Goal: Information Seeking & Learning: Find contact information

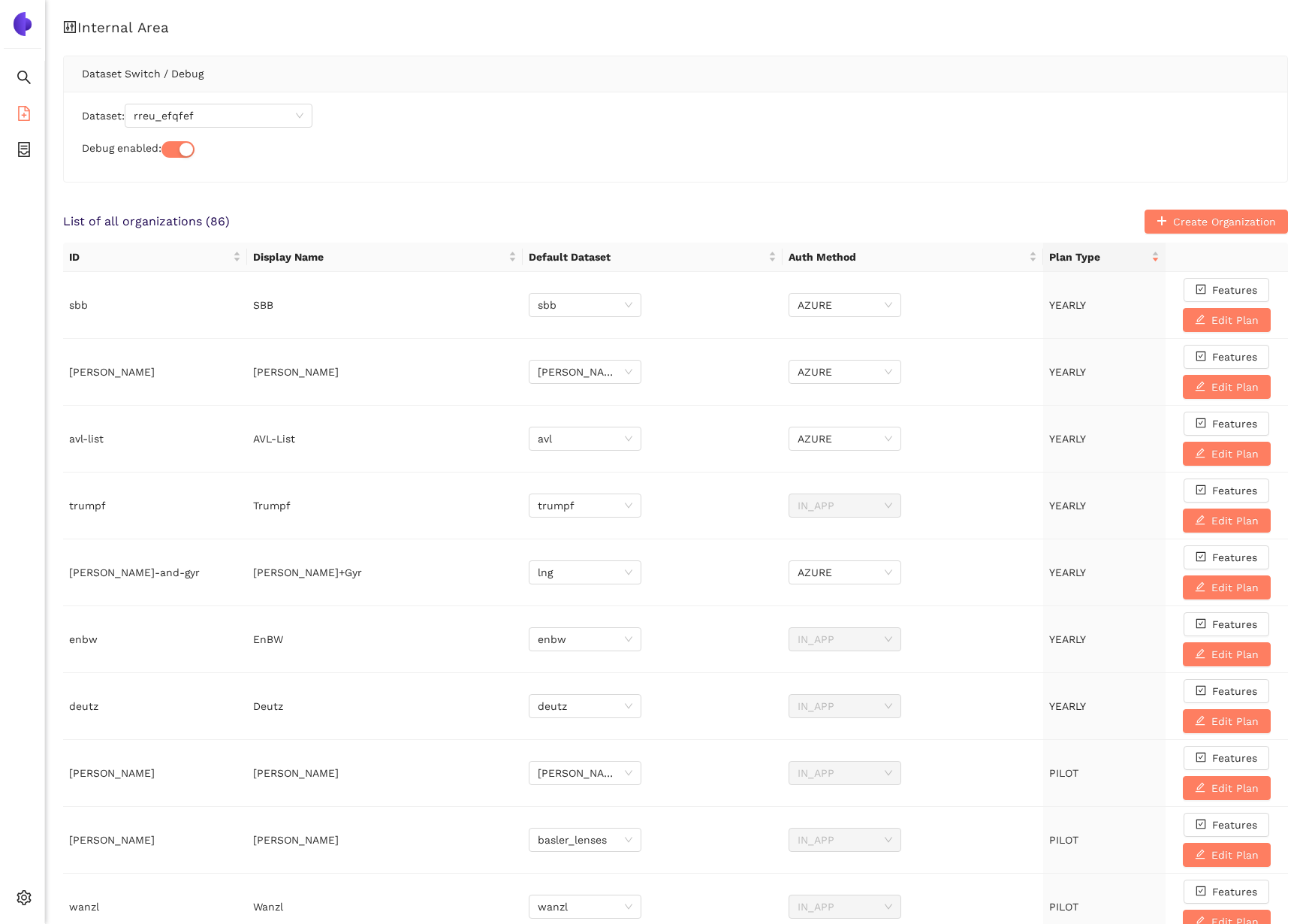
click at [36, 112] on li "eSourcing Templates" at bounding box center [22, 114] width 44 height 30
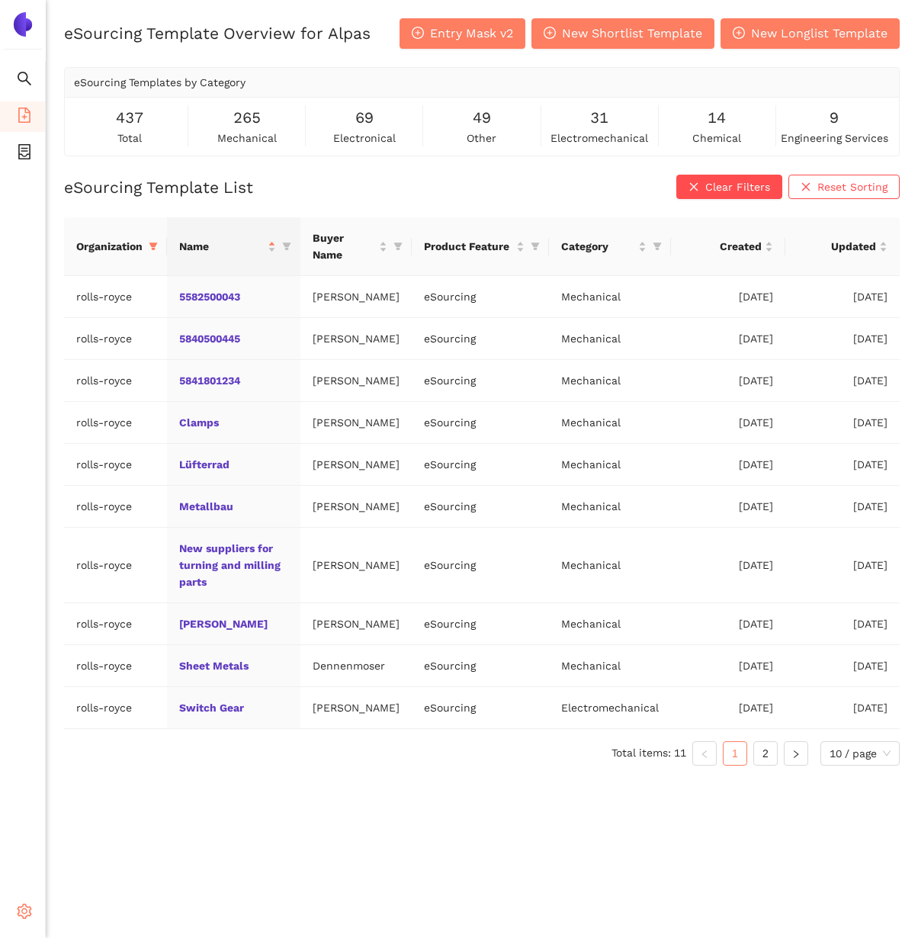
click at [17, 928] on span "setting" at bounding box center [24, 913] width 15 height 30
click at [80, 795] on span "Internal Area" at bounding box center [110, 801] width 68 height 12
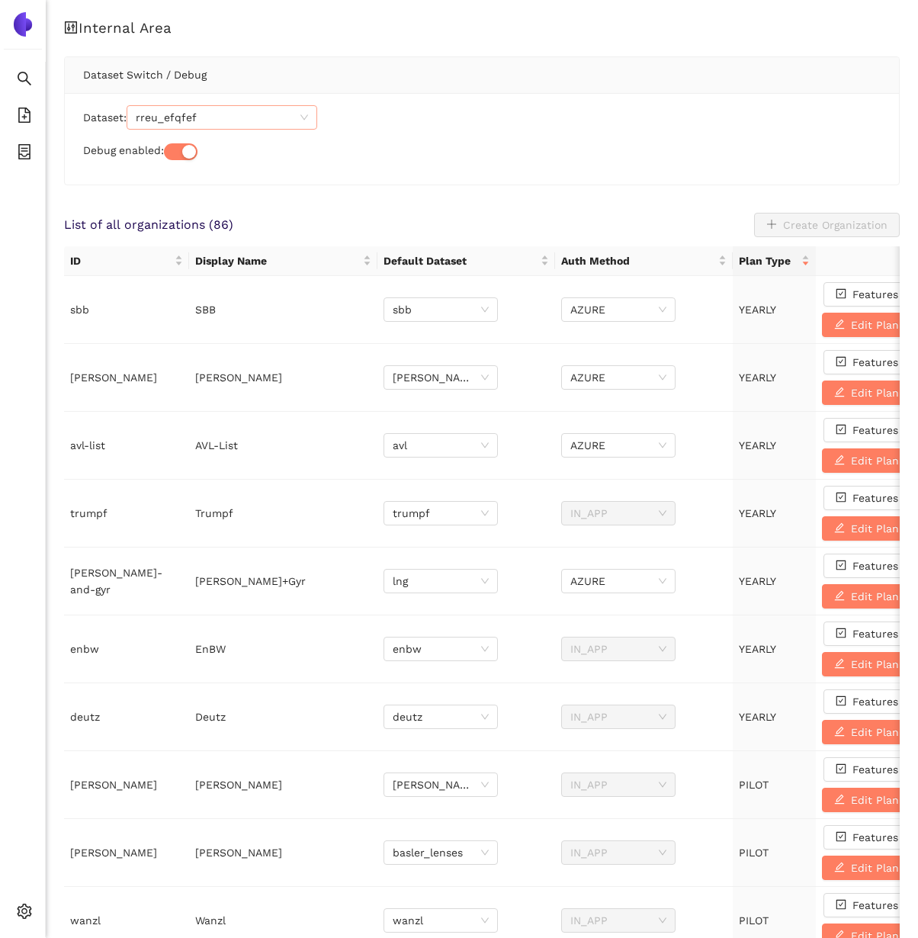
click at [163, 128] on span "rreu_efqfef" at bounding box center [222, 117] width 172 height 23
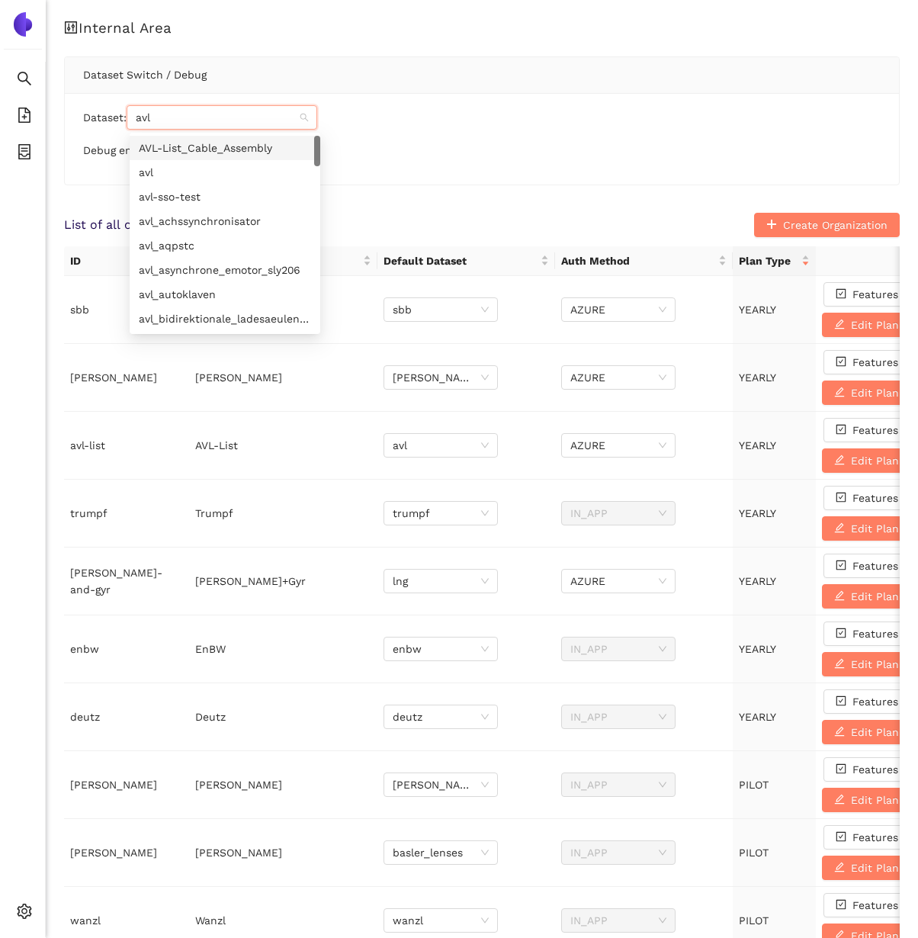
drag, startPoint x: 169, startPoint y: 113, endPoint x: 136, endPoint y: 114, distance: 32.0
click at [136, 114] on div "avl" at bounding box center [222, 117] width 191 height 24
type input "kur"
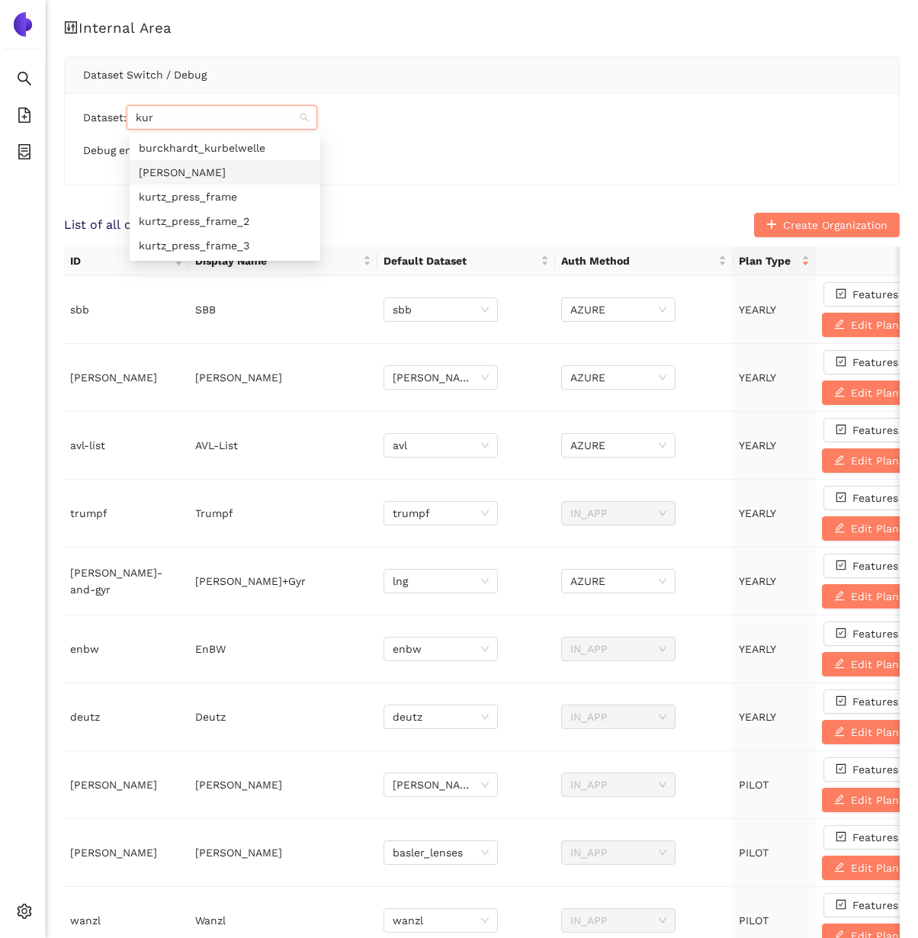
click at [162, 177] on div "[PERSON_NAME]" at bounding box center [225, 172] width 172 height 17
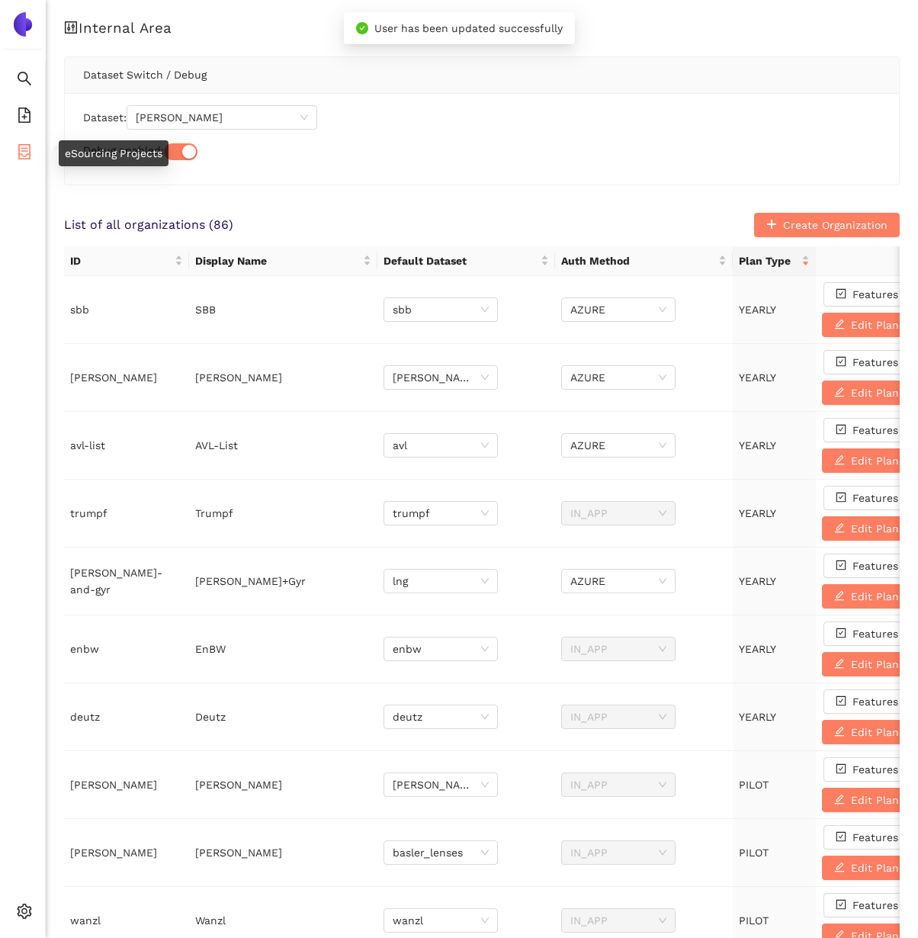
click at [17, 158] on icon "container" at bounding box center [24, 151] width 15 height 15
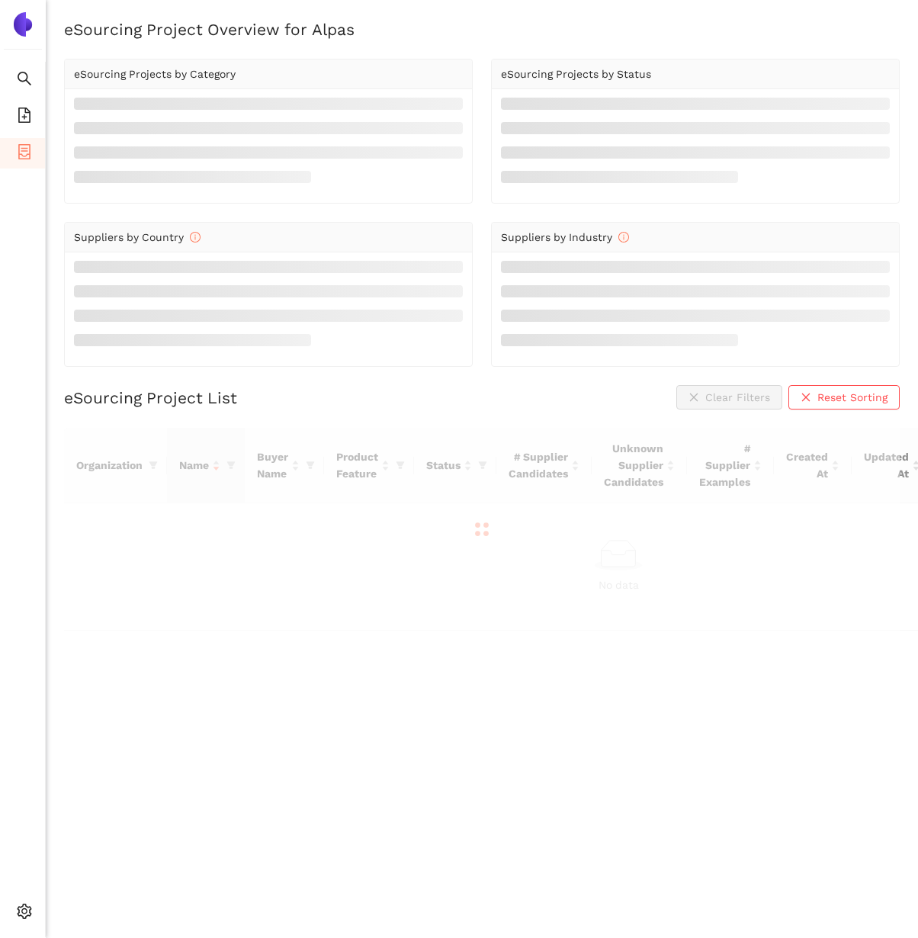
scroll to position [18, 0]
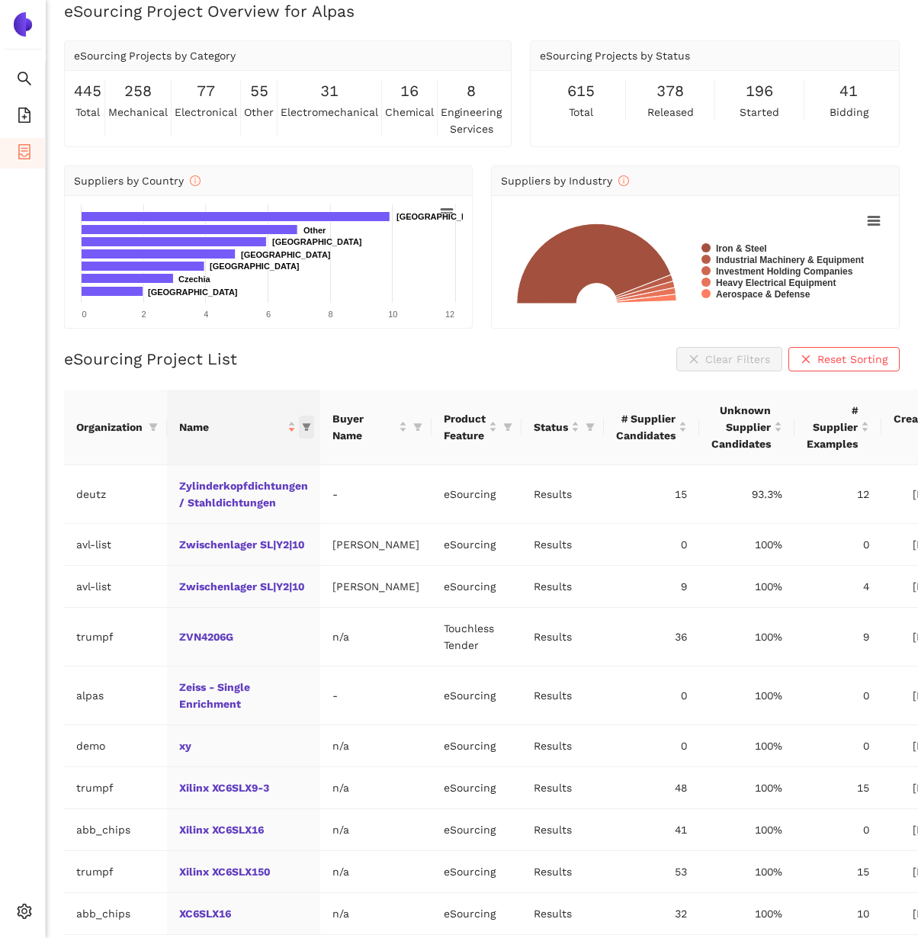
click at [303, 424] on icon "filter" at bounding box center [307, 427] width 8 height 8
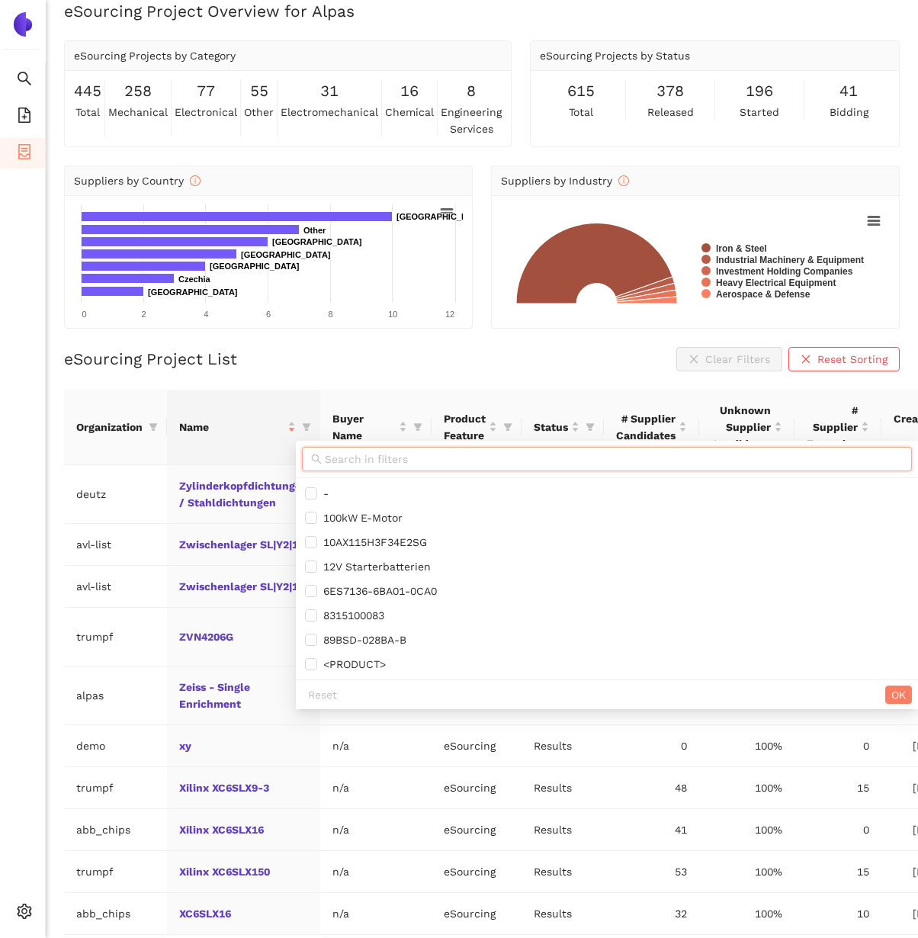
click at [331, 457] on input "text" at bounding box center [614, 459] width 578 height 17
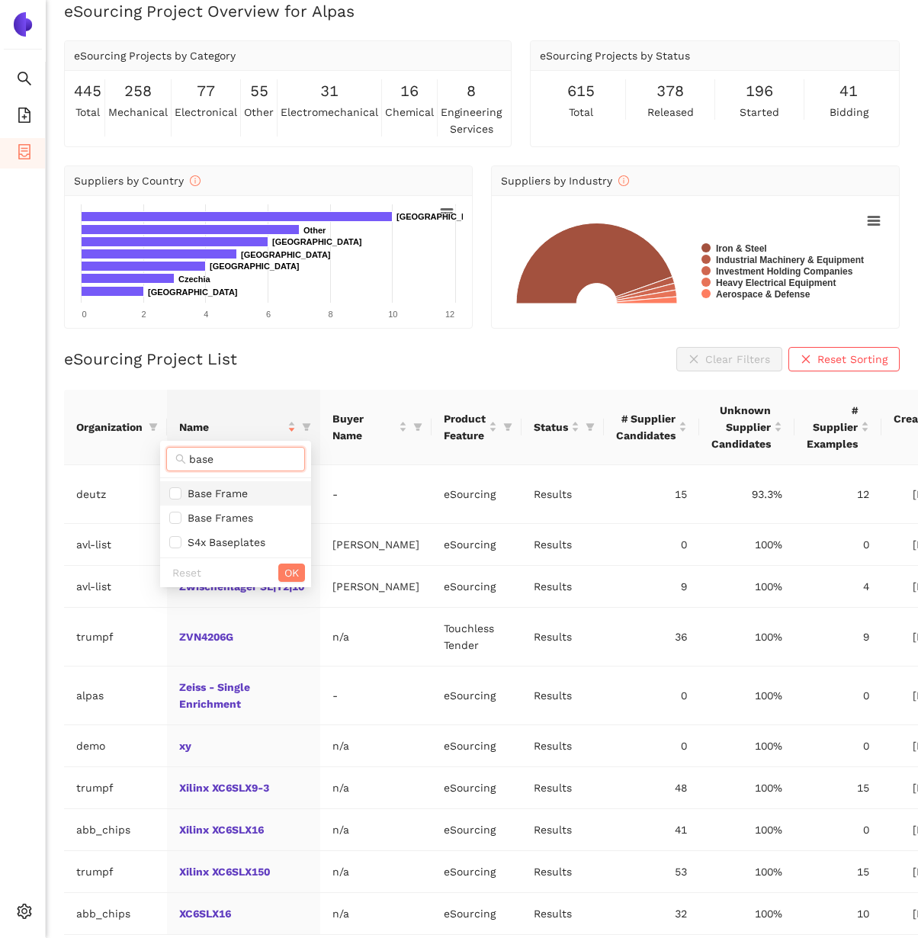
type input "base"
click at [274, 499] on span "Base Frame" at bounding box center [235, 493] width 133 height 17
checkbox input "true"
click at [274, 515] on span "Base Frames" at bounding box center [235, 517] width 133 height 17
checkbox input "true"
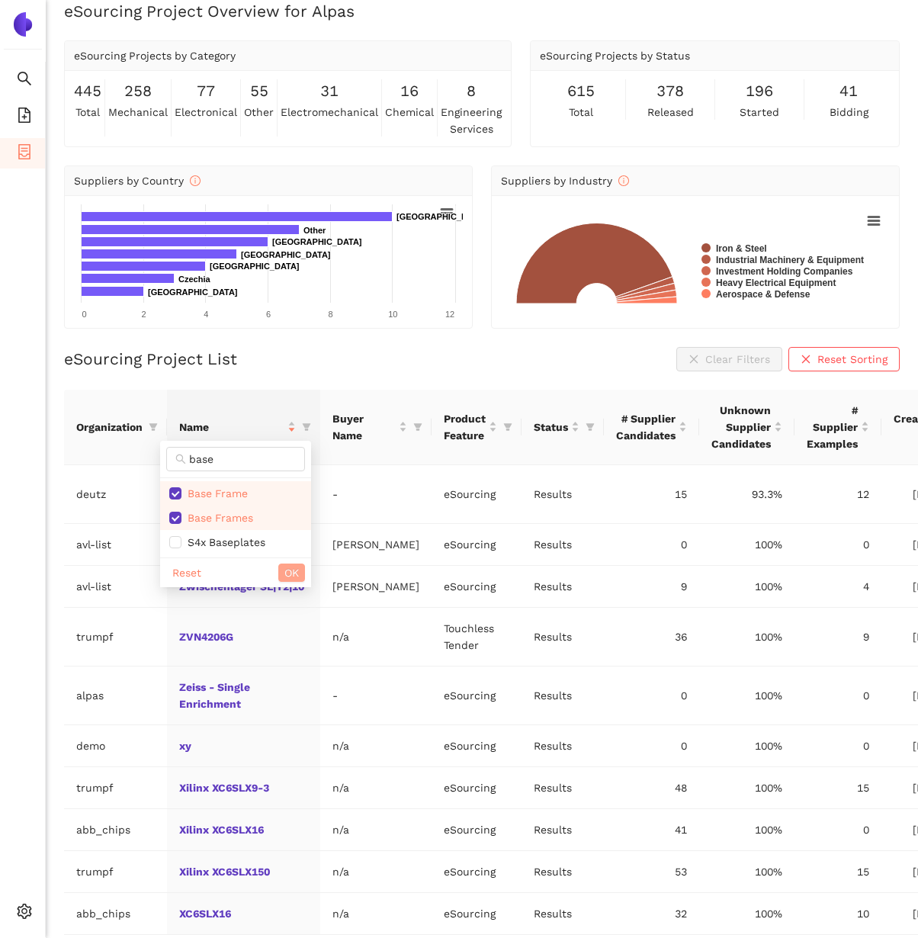
click at [288, 567] on span "OK" at bounding box center [291, 572] width 14 height 17
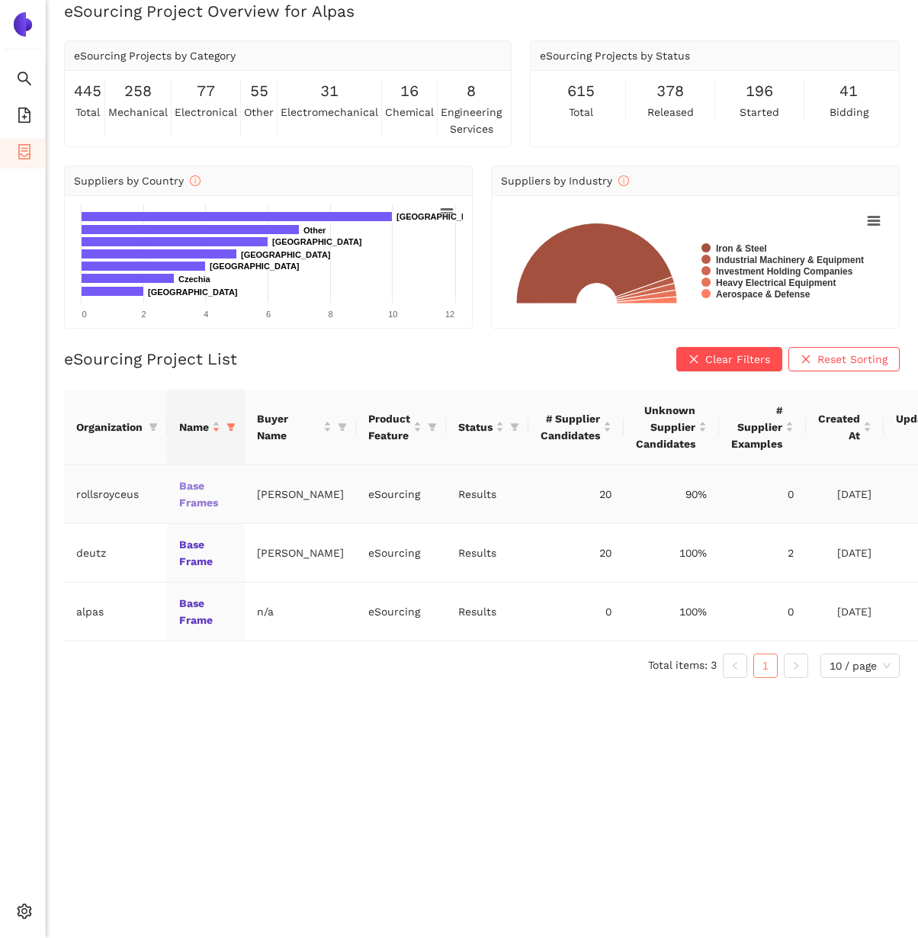
click at [0, 0] on link "Base Frames" at bounding box center [0, 0] width 0 height 0
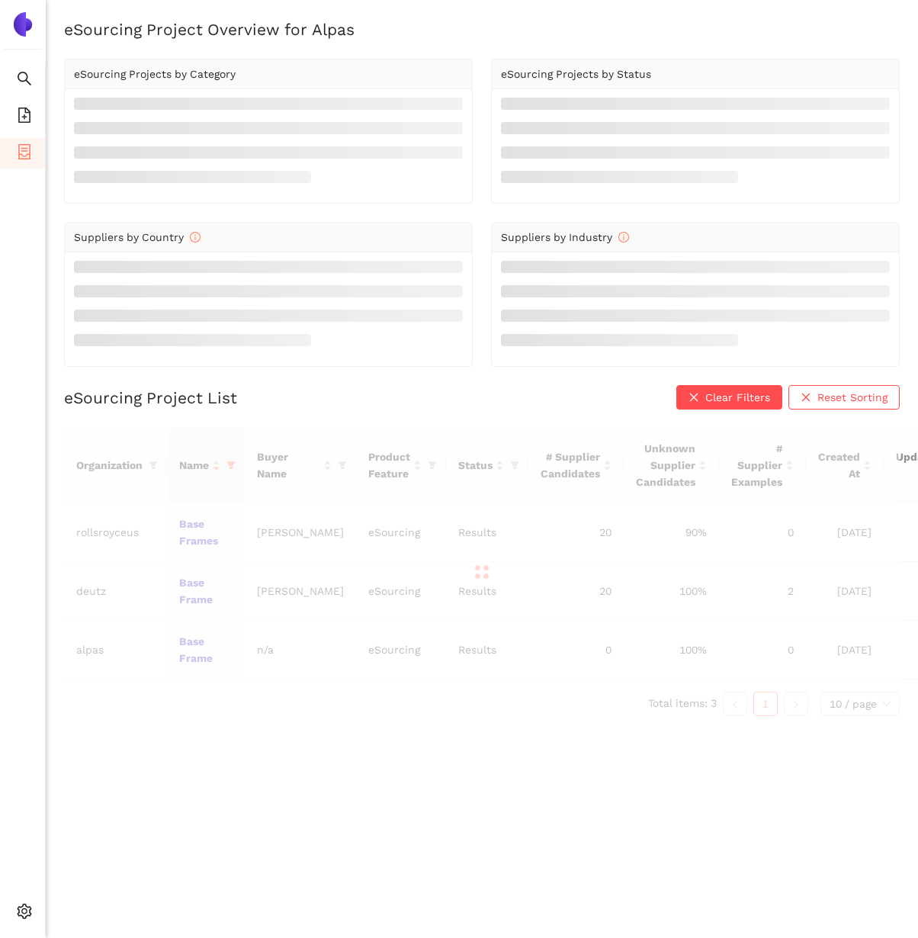
scroll to position [18, 0]
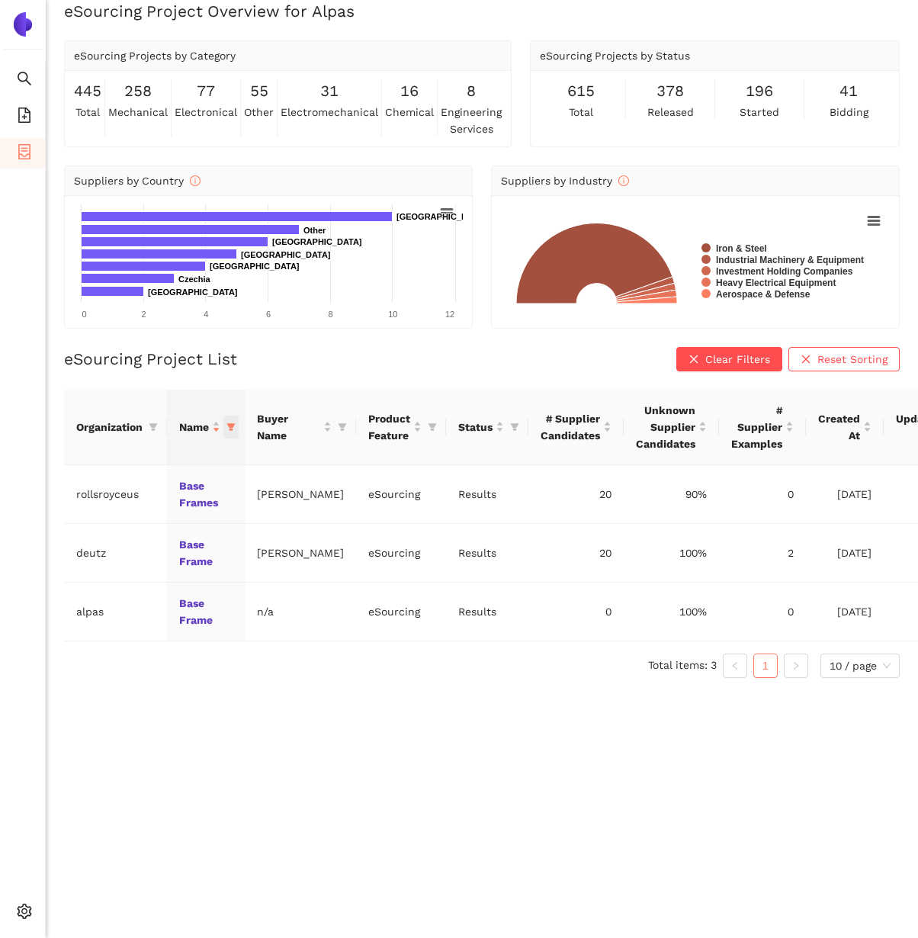
click at [232, 421] on span at bounding box center [230, 427] width 15 height 23
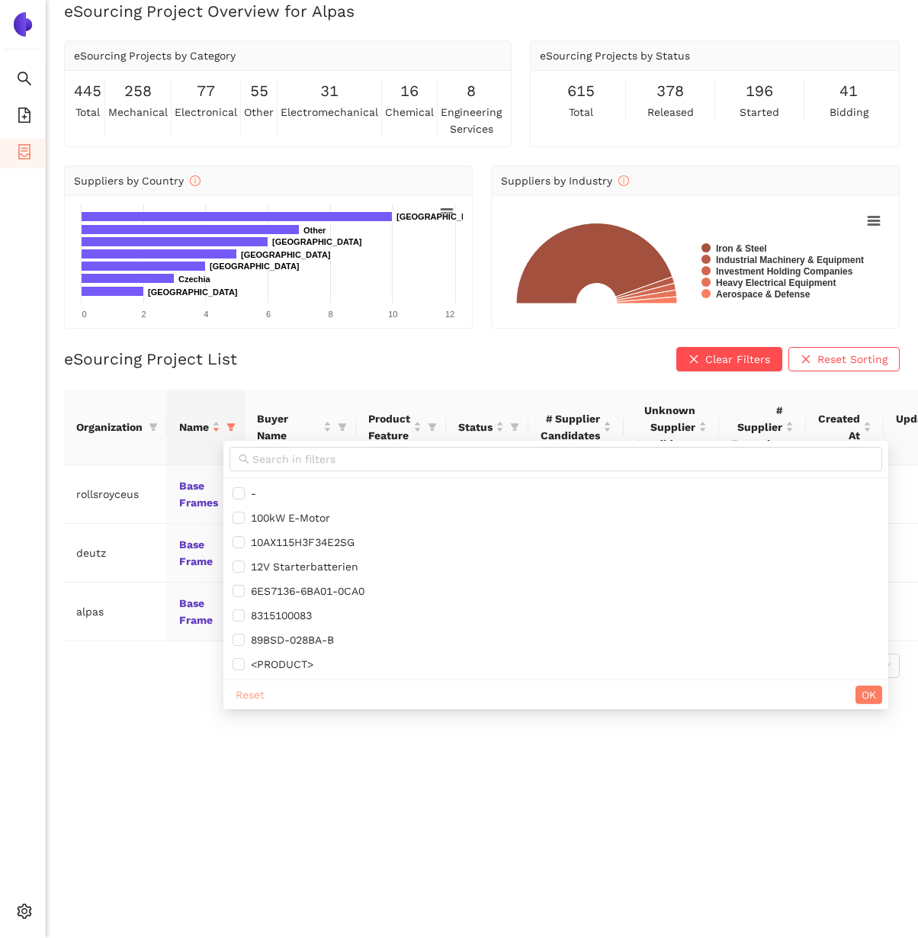
click at [246, 692] on span "Reset" at bounding box center [250, 694] width 29 height 17
checkbox input "false"
click at [156, 428] on icon "filter" at bounding box center [153, 426] width 9 height 9
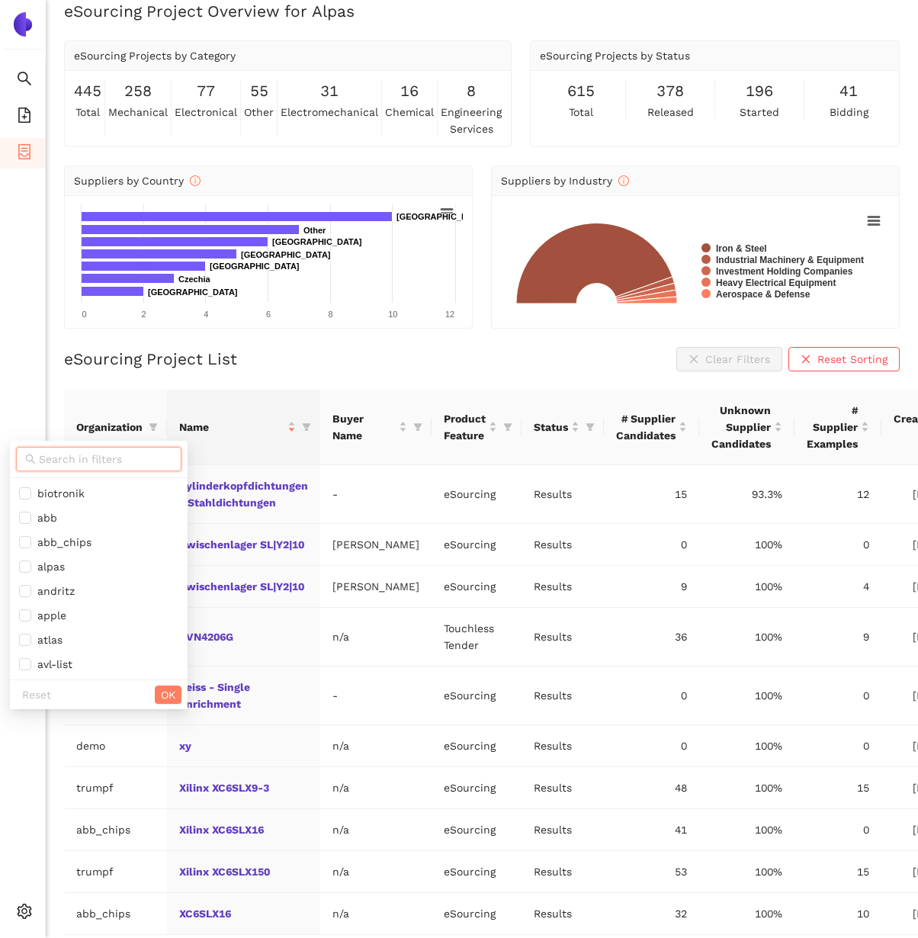
click at [114, 460] on input "text" at bounding box center [105, 459] width 133 height 17
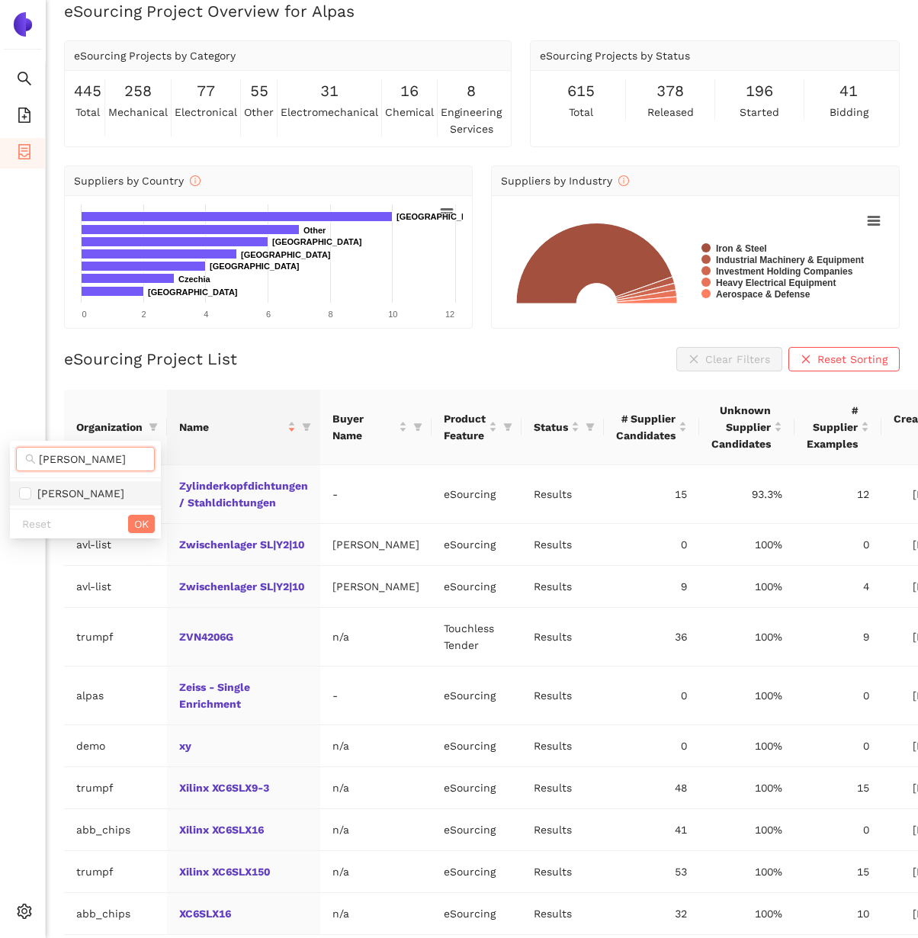
type input "[PERSON_NAME]"
click at [64, 503] on li "[PERSON_NAME]" at bounding box center [85, 493] width 151 height 24
checkbox input "true"
click at [130, 525] on button "OK" at bounding box center [141, 524] width 27 height 18
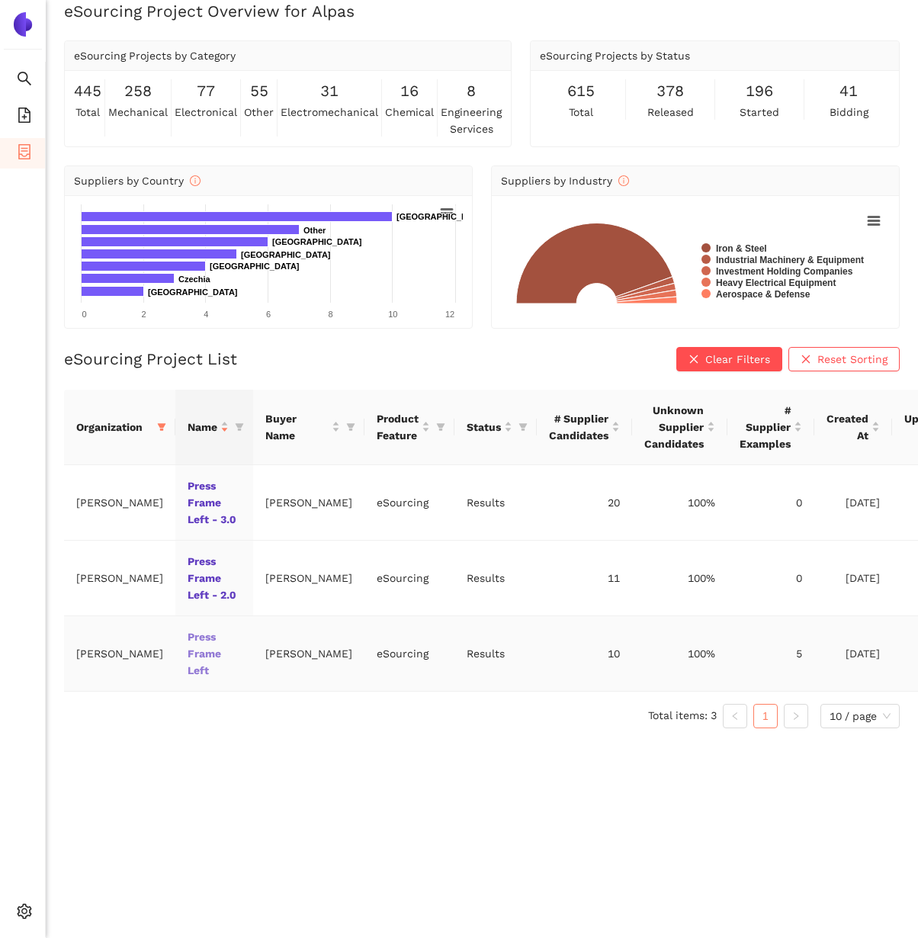
click at [0, 0] on link "Press Frame Left" at bounding box center [0, 0] width 0 height 0
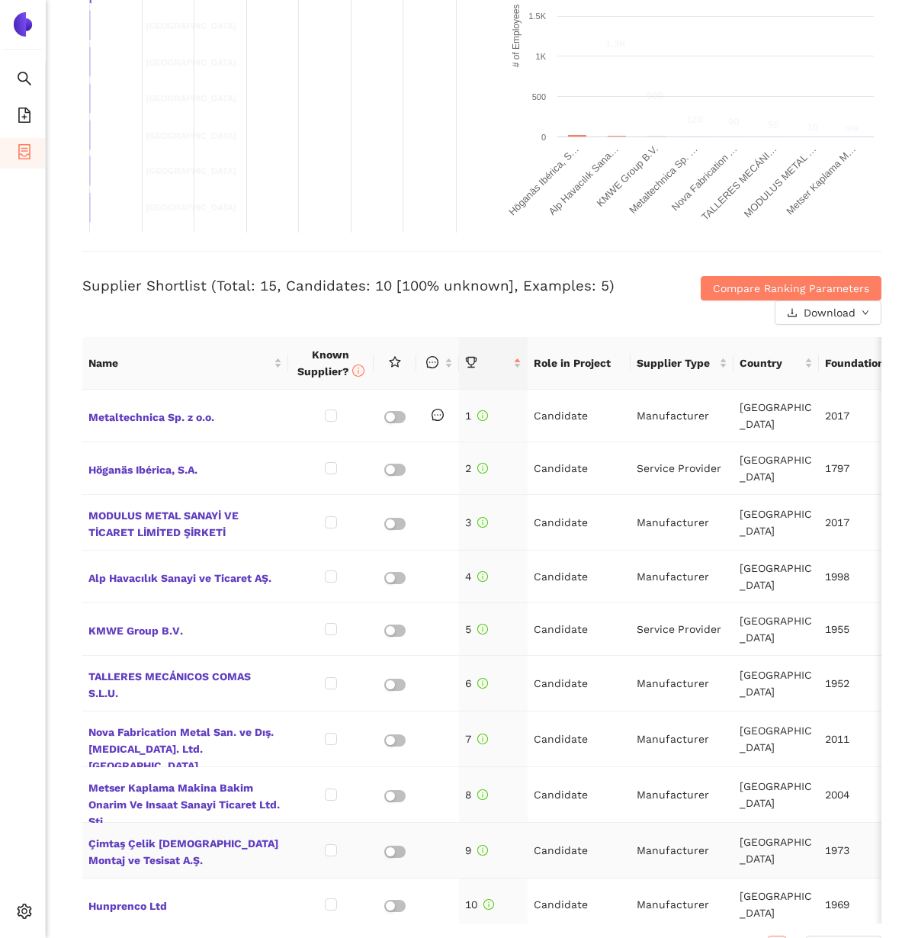
scroll to position [659, 0]
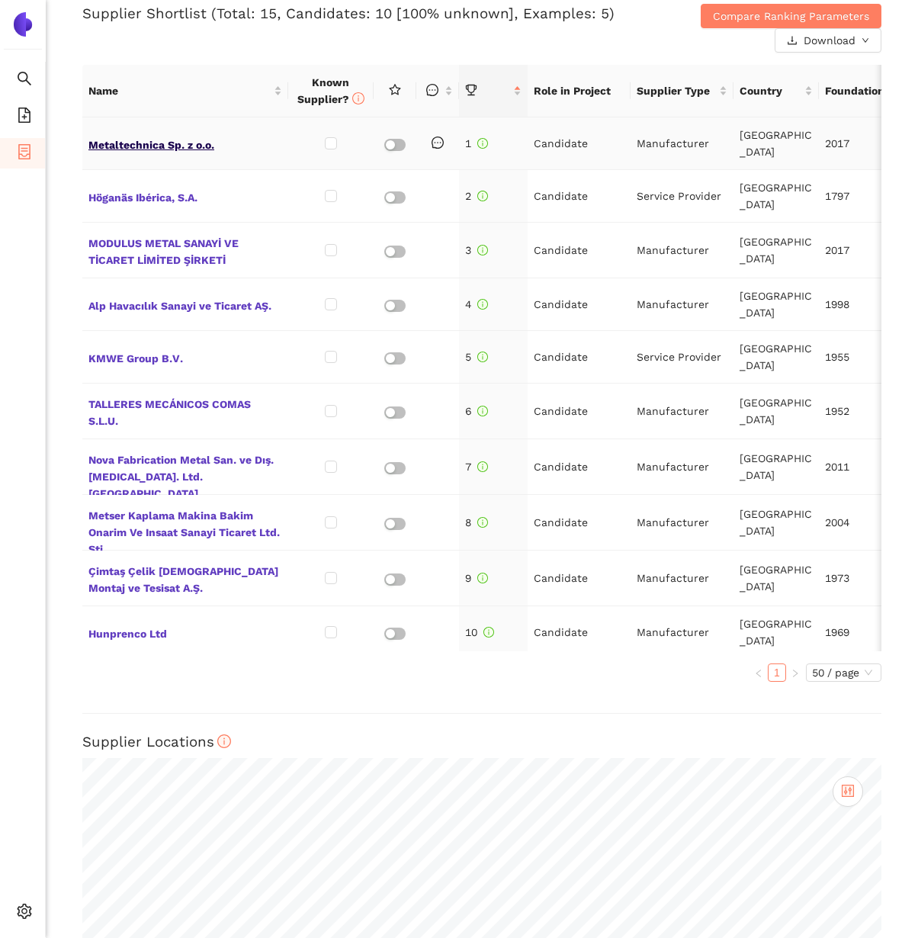
click at [168, 144] on span "Metaltechnica Sp. z o.o." at bounding box center [185, 143] width 194 height 20
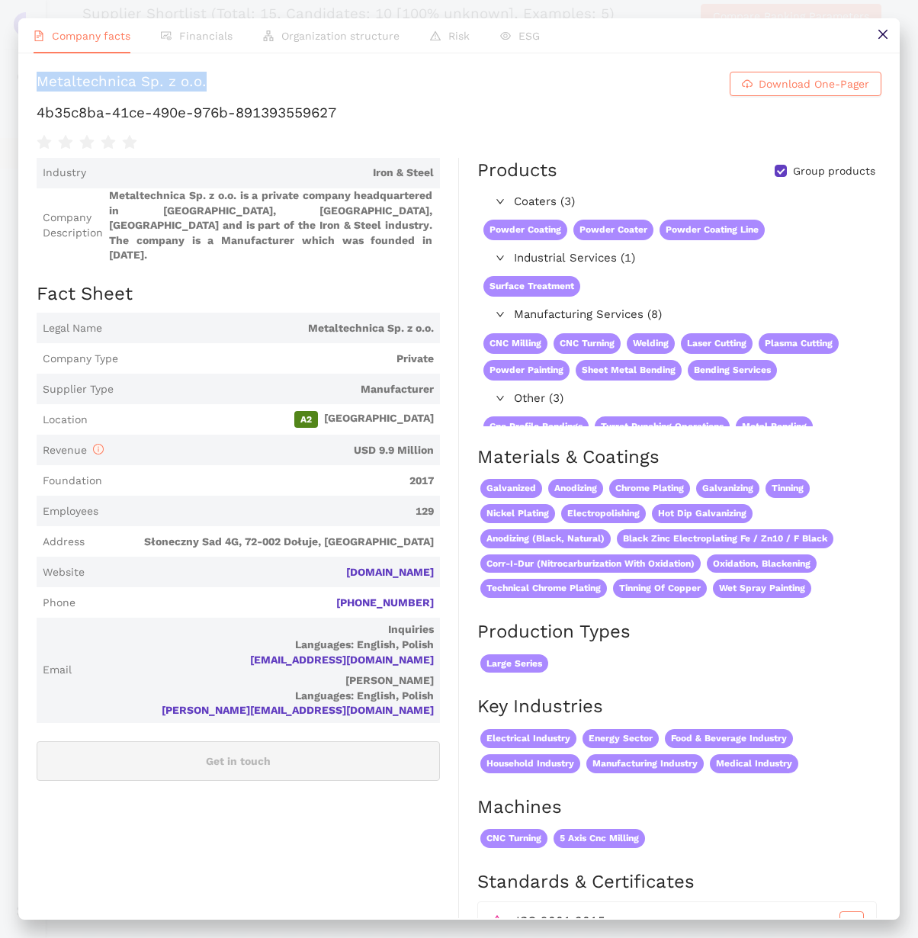
drag, startPoint x: 37, startPoint y: 83, endPoint x: 210, endPoint y: 81, distance: 172.3
click at [210, 81] on h1 "Metaltechnica Sp. z o.o. Download One-Pager" at bounding box center [459, 84] width 845 height 24
copy div "Metaltechnica Sp. z o.o."
drag, startPoint x: 213, startPoint y: 525, endPoint x: 432, endPoint y: 524, distance: 218.8
click at [433, 534] on span "Słoneczny Sad 4G, 72-002 Dołuje, [GEOGRAPHIC_DATA]" at bounding box center [262, 541] width 343 height 15
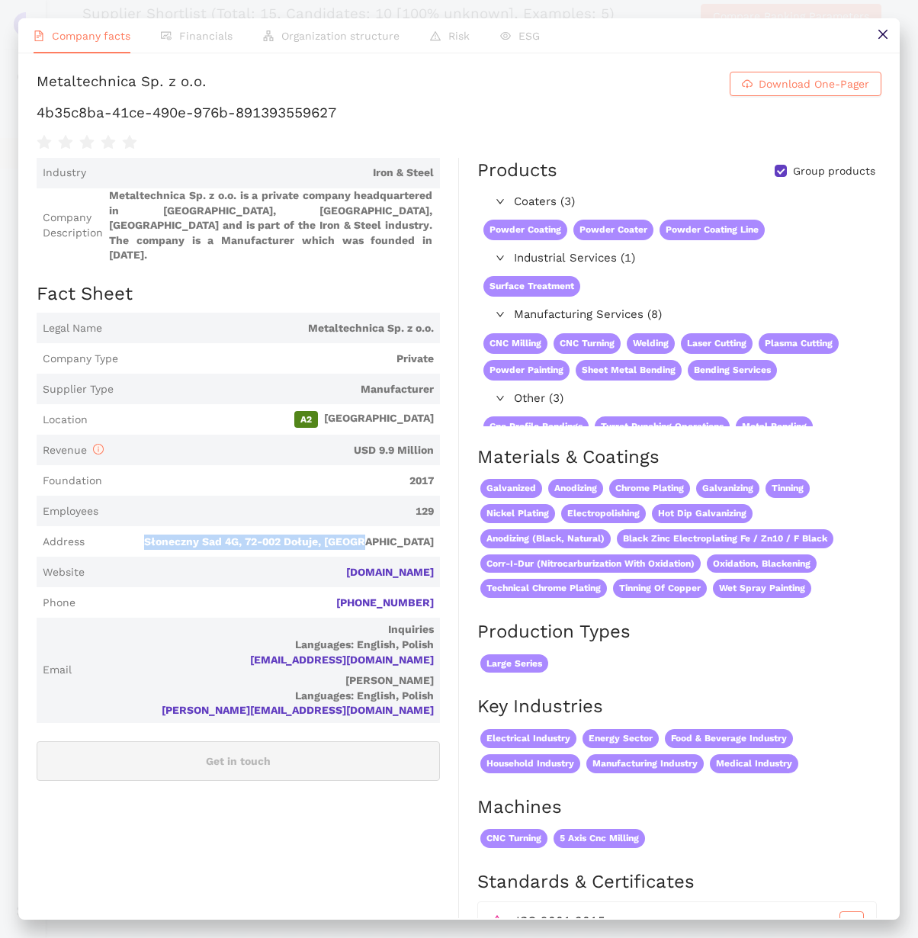
copy span "Słoneczny Sad 4G, 72-002 Dołuje, [GEOGRAPHIC_DATA]"
copy link "[DOMAIN_NAME]"
drag, startPoint x: 323, startPoint y: 561, endPoint x: 437, endPoint y: 563, distance: 114.4
click at [437, 563] on span "Website [DOMAIN_NAME]" at bounding box center [238, 572] width 403 height 30
